Goal: Task Accomplishment & Management: Complete application form

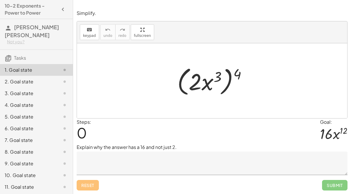
click at [158, 162] on textarea at bounding box center [212, 162] width 271 height 23
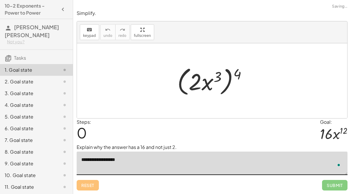
type textarea "**********"
drag, startPoint x: 235, startPoint y: 74, endPoint x: 189, endPoint y: 84, distance: 47.2
click at [189, 84] on div at bounding box center [214, 81] width 80 height 34
drag, startPoint x: 236, startPoint y: 74, endPoint x: 228, endPoint y: 76, distance: 8.3
click at [228, 76] on div at bounding box center [214, 81] width 80 height 34
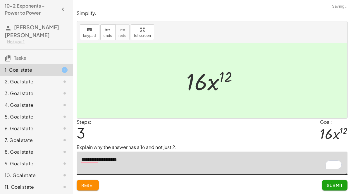
click at [339, 186] on span "Submit" at bounding box center [334, 184] width 16 height 5
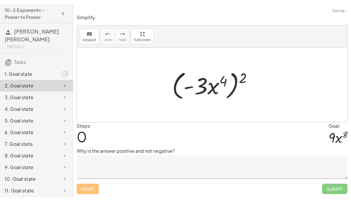
scroll to position [5, 0]
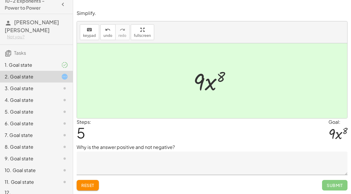
click at [93, 185] on span "Reset" at bounding box center [87, 184] width 13 height 5
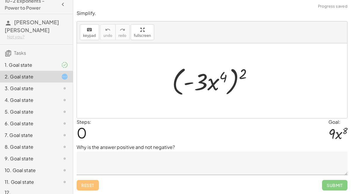
click at [126, 160] on textarea at bounding box center [212, 162] width 271 height 23
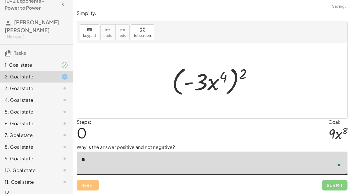
type textarea "*"
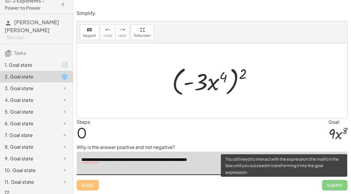
type textarea "**********"
click at [342, 189] on span "Submit" at bounding box center [334, 185] width 25 height 11
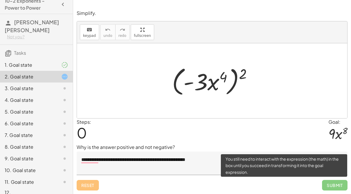
click at [336, 184] on span "Submit" at bounding box center [334, 185] width 25 height 11
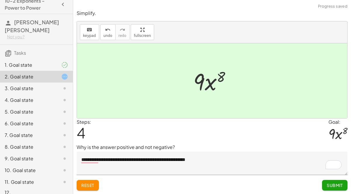
click at [330, 186] on span "Submit" at bounding box center [334, 184] width 16 height 5
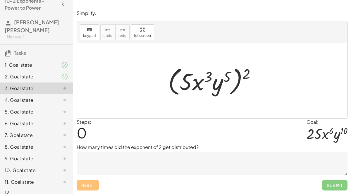
click at [249, 158] on textarea at bounding box center [212, 162] width 271 height 23
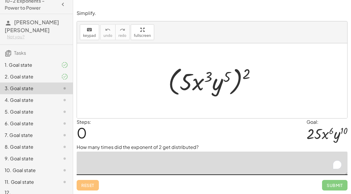
click at [249, 158] on textarea "To enrich screen reader interactions, please activate Accessibility in Grammarl…" at bounding box center [212, 162] width 271 height 23
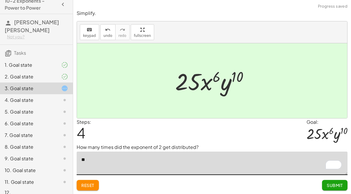
type textarea "*"
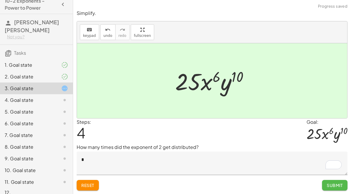
click at [337, 183] on span "Submit" at bounding box center [334, 184] width 16 height 5
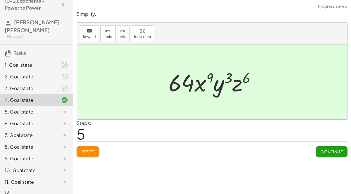
click at [332, 151] on span "Continue" at bounding box center [331, 151] width 22 height 5
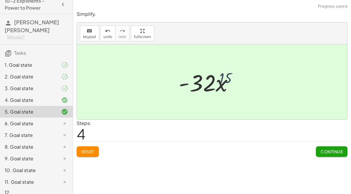
click at [329, 146] on button "Continue" at bounding box center [332, 151] width 32 height 11
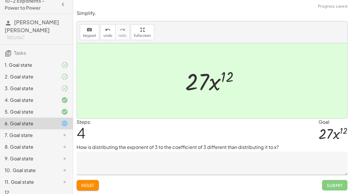
click at [299, 163] on textarea at bounding box center [212, 162] width 271 height 23
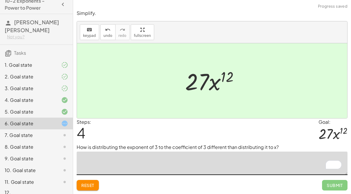
click at [288, 162] on textarea "To enrich screen reader interactions, please activate Accessibility in Grammarl…" at bounding box center [212, 162] width 271 height 23
type textarea "*"
click at [94, 187] on span "Reset" at bounding box center [87, 184] width 13 height 5
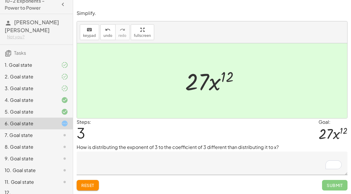
click at [85, 189] on button "Reset" at bounding box center [88, 185] width 22 height 11
click at [184, 153] on textarea "To enrich screen reader interactions, please activate Accessibility in Grammarl…" at bounding box center [212, 162] width 271 height 23
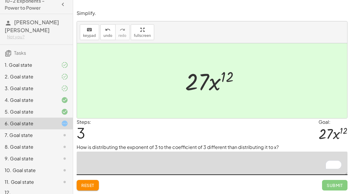
click at [83, 188] on button "Reset" at bounding box center [88, 185] width 22 height 11
click at [84, 181] on div "Reset Submit" at bounding box center [212, 182] width 271 height 15
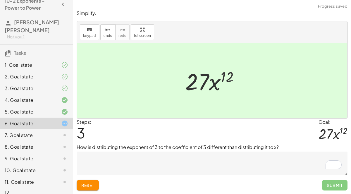
click at [157, 151] on div "How is distributing the exponent of 3 to the coefficient of 3 different than di…" at bounding box center [212, 158] width 271 height 31
click at [159, 155] on textarea "To enrich screen reader interactions, please activate Accessibility in Grammarl…" at bounding box center [212, 162] width 271 height 23
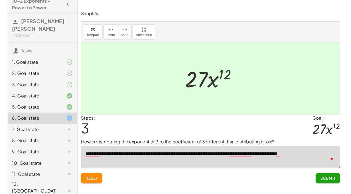
scroll to position [0, 0]
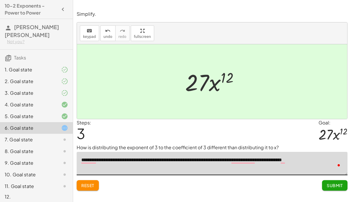
click at [0, 0] on div "**********" at bounding box center [0, 0] width 0 height 0
type textarea "**********"
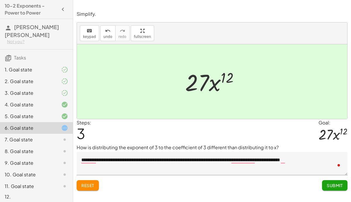
click at [0, 0] on div "**********" at bounding box center [0, 0] width 0 height 0
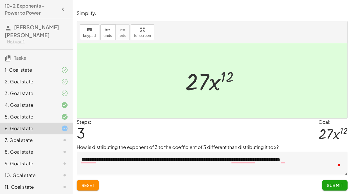
click at [331, 190] on button "Submit" at bounding box center [334, 185] width 25 height 11
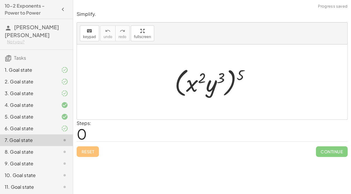
click at [329, 148] on span "Continue" at bounding box center [332, 151] width 32 height 11
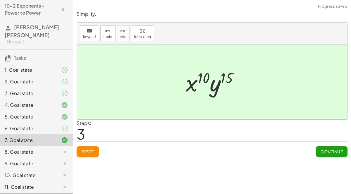
click at [337, 154] on button "Continue" at bounding box center [332, 151] width 32 height 11
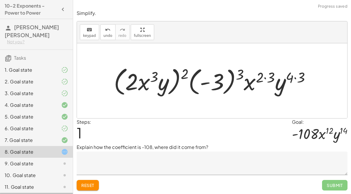
click at [88, 183] on span "Reset" at bounding box center [87, 184] width 13 height 5
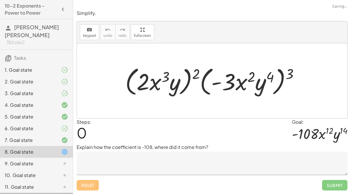
click at [89, 180] on div "Reset Submit" at bounding box center [212, 182] width 271 height 15
click at [89, 189] on div "Reset Submit" at bounding box center [212, 182] width 271 height 15
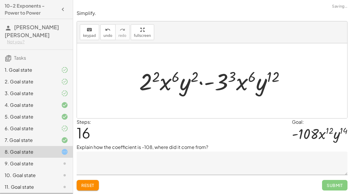
click at [88, 174] on textarea at bounding box center [212, 162] width 271 height 23
click at [87, 180] on button "Reset" at bounding box center [88, 185] width 22 height 11
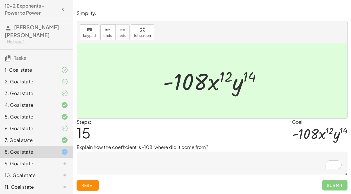
click at [32, 160] on div "9. Goal state" at bounding box center [28, 163] width 47 height 7
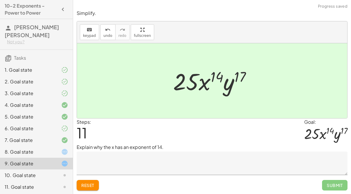
click at [52, 171] on div at bounding box center [60, 174] width 16 height 7
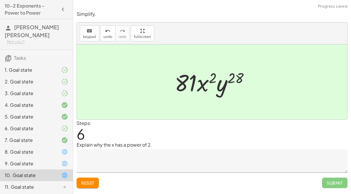
scroll to position [2, 0]
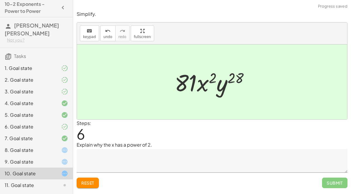
click at [51, 181] on div "11. Goal state" at bounding box center [28, 184] width 47 height 7
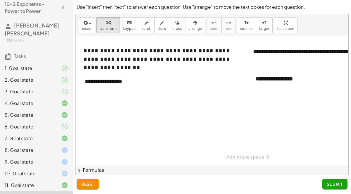
click at [62, 144] on div "6. Goal state" at bounding box center [36, 150] width 73 height 12
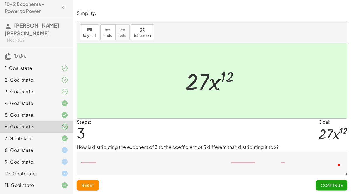
click at [330, 186] on span "Continue" at bounding box center [331, 184] width 22 height 5
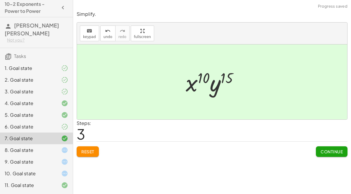
click at [22, 65] on div "1. Goal state" at bounding box center [28, 68] width 47 height 7
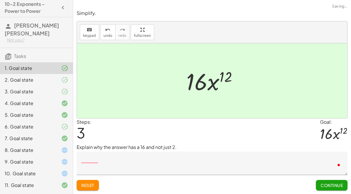
click at [299, 160] on textarea "To enrich screen reader interactions, please activate Accessibility in Grammarl…" at bounding box center [212, 162] width 271 height 23
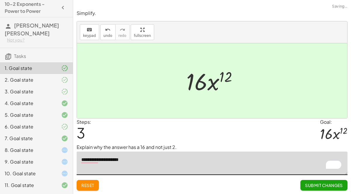
type textarea "**********"
click at [326, 184] on span "Submit Changes" at bounding box center [324, 184] width 38 height 5
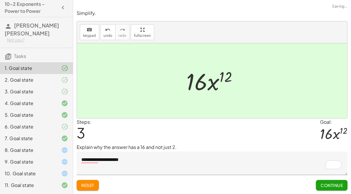
click at [329, 185] on span "Continue" at bounding box center [331, 184] width 22 height 5
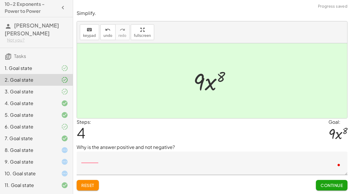
click at [301, 168] on textarea "To enrich screen reader interactions, please activate Accessibility in Grammarl…" at bounding box center [212, 162] width 271 height 23
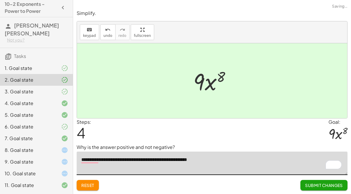
type textarea "**********"
click at [327, 185] on span "Submit Changes" at bounding box center [324, 184] width 38 height 5
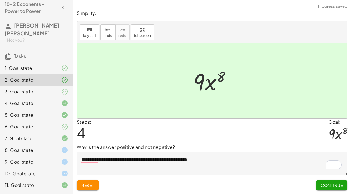
click at [327, 188] on button "Continue" at bounding box center [332, 185] width 32 height 11
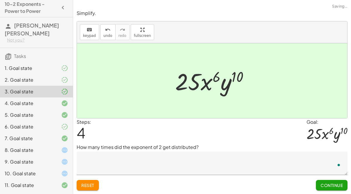
click at [292, 162] on textarea "To enrich screen reader interactions, please activate Accessibility in Grammarl…" at bounding box center [212, 162] width 271 height 23
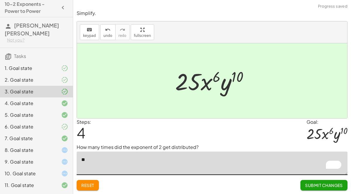
type textarea "**"
click at [327, 180] on button "Submit Changes" at bounding box center [323, 185] width 47 height 11
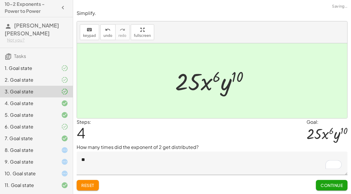
click at [326, 187] on span "Continue" at bounding box center [331, 184] width 22 height 5
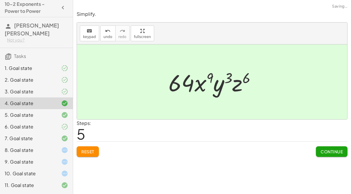
click at [331, 156] on button "Continue" at bounding box center [332, 151] width 32 height 11
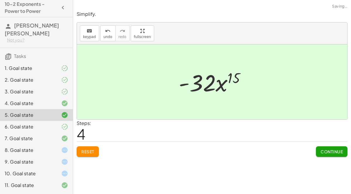
click at [332, 152] on span "Continue" at bounding box center [331, 151] width 22 height 5
click at [0, 0] on textarea "To enrich screen reader interactions, please activate Accessibility in Grammarl…" at bounding box center [0, 0] width 0 height 0
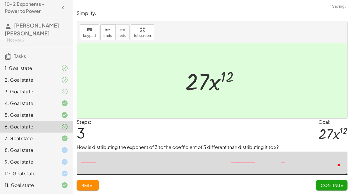
click at [330, 157] on textarea "To enrich screen reader interactions, please activate Accessibility in Grammarl…" at bounding box center [212, 162] width 271 height 23
click at [329, 183] on span "Continue" at bounding box center [331, 184] width 22 height 5
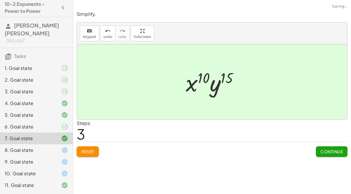
click at [326, 184] on div "**********" at bounding box center [212, 97] width 278 height 194
click at [329, 152] on span "Continue" at bounding box center [331, 151] width 22 height 5
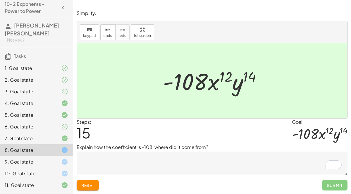
click at [29, 158] on div "9. Goal state" at bounding box center [28, 161] width 47 height 7
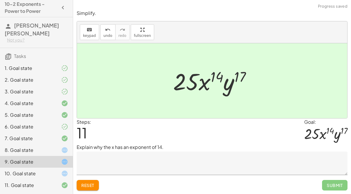
click at [92, 161] on textarea at bounding box center [212, 162] width 271 height 23
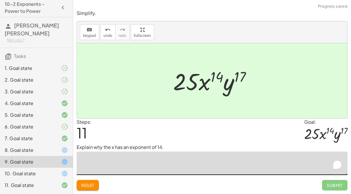
click at [90, 156] on textarea "To enrich screen reader interactions, please activate Accessibility in Grammarl…" at bounding box center [212, 162] width 271 height 23
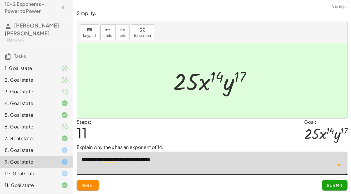
type textarea "**********"
click at [327, 185] on span "Submit" at bounding box center [334, 184] width 16 height 5
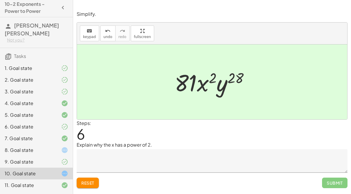
click at [88, 154] on textarea at bounding box center [212, 160] width 271 height 23
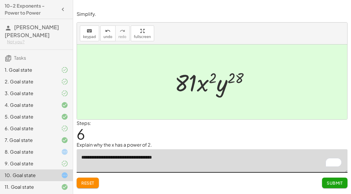
scroll to position [2, 0]
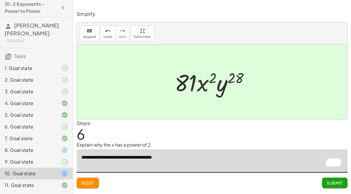
click at [38, 146] on div "8. Goal state" at bounding box center [28, 149] width 47 height 7
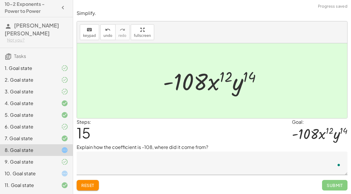
click at [316, 158] on textarea "To enrich screen reader interactions, please activate Accessibility in Grammarl…" at bounding box center [212, 162] width 271 height 23
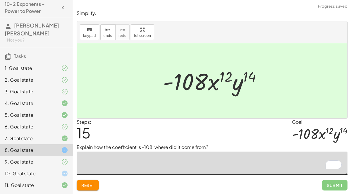
click at [4, 109] on div "3. Goal state" at bounding box center [36, 115] width 73 height 12
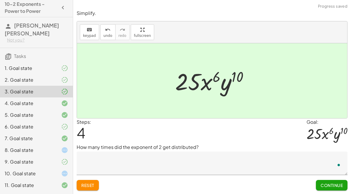
click at [41, 146] on div "8. Goal state" at bounding box center [28, 149] width 47 height 7
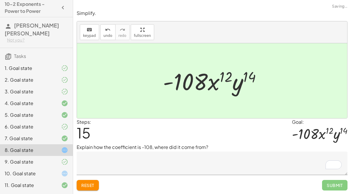
click at [319, 162] on textarea "To enrich screen reader interactions, please activate Accessibility in Grammarl…" at bounding box center [212, 162] width 271 height 23
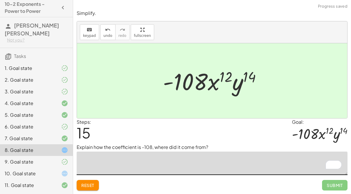
scroll to position [5, 0]
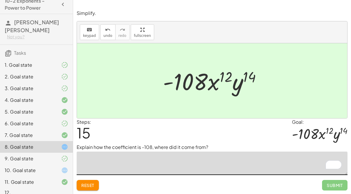
click at [66, 167] on icon at bounding box center [64, 170] width 7 height 7
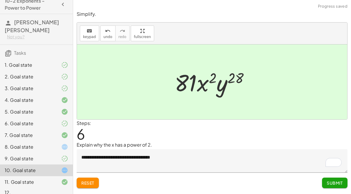
click at [337, 182] on span "Submit" at bounding box center [334, 182] width 16 height 5
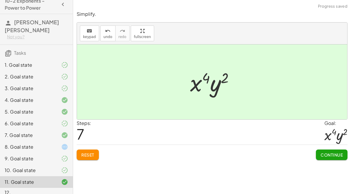
click at [21, 143] on div "8. Goal state" at bounding box center [28, 146] width 47 height 7
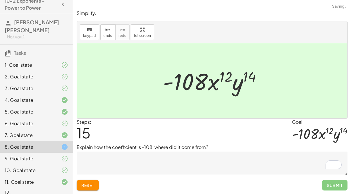
click at [304, 156] on textarea "To enrich screen reader interactions, please activate Accessibility in Grammarl…" at bounding box center [212, 162] width 271 height 23
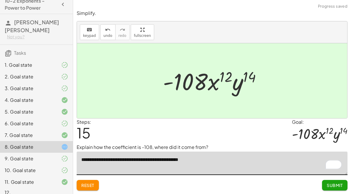
click at [329, 186] on span "Submit" at bounding box center [334, 184] width 16 height 5
type textarea "**********"
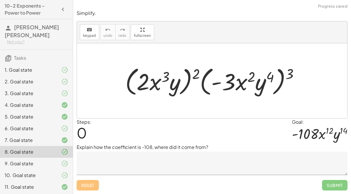
scroll to position [5, 0]
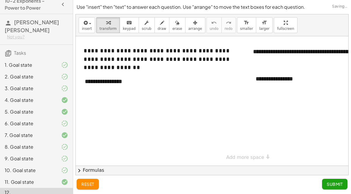
click at [113, 76] on div "**********" at bounding box center [123, 81] width 88 height 20
click at [186, 116] on div at bounding box center [243, 100] width 335 height 129
click at [116, 82] on div "**********" at bounding box center [123, 81] width 88 height 20
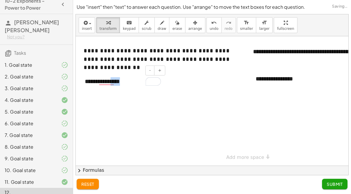
click at [116, 82] on div "**********" at bounding box center [123, 81] width 88 height 20
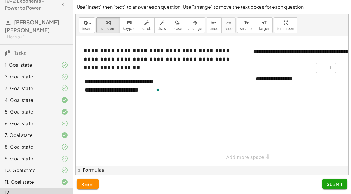
click at [284, 82] on div "**********" at bounding box center [293, 79] width 88 height 20
click at [331, 174] on button "chevron_right Formulas" at bounding box center [212, 169] width 272 height 9
click at [0, 0] on div "Quadratic Formula + · a · x 2 + · b · x + c = 0 ⇔ x = · ( − b ± 2 √ ( + b 2 − ·…" at bounding box center [0, 0] width 0 height 0
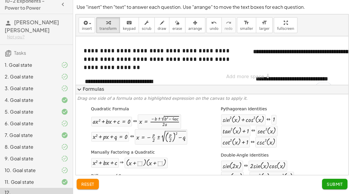
click at [335, 184] on span "Submit" at bounding box center [334, 183] width 16 height 5
